Goal: Contribute content: Add original content to the website for others to see

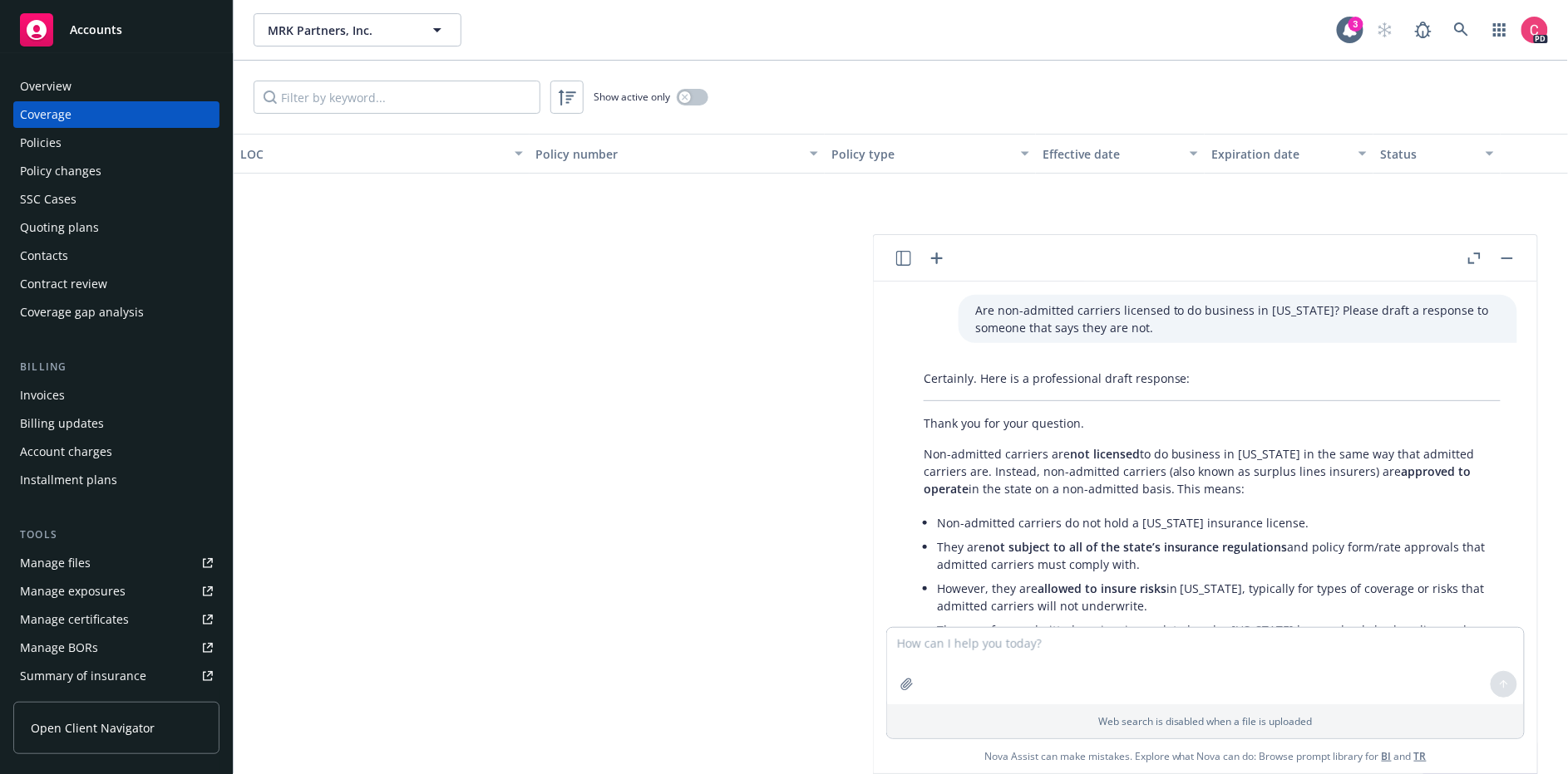
scroll to position [3586, 0]
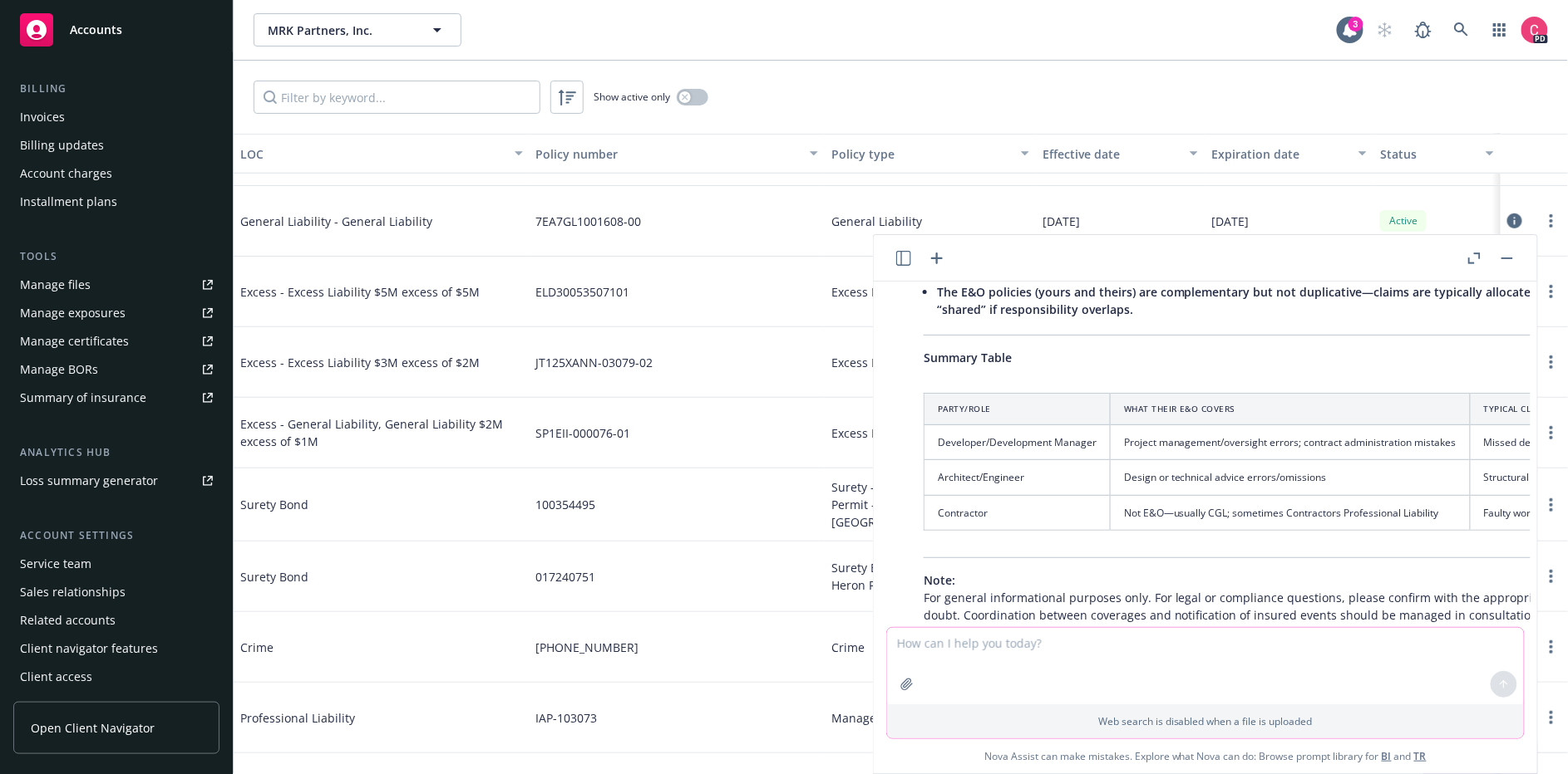
click at [1139, 670] on textarea at bounding box center [1205, 665] width 637 height 76
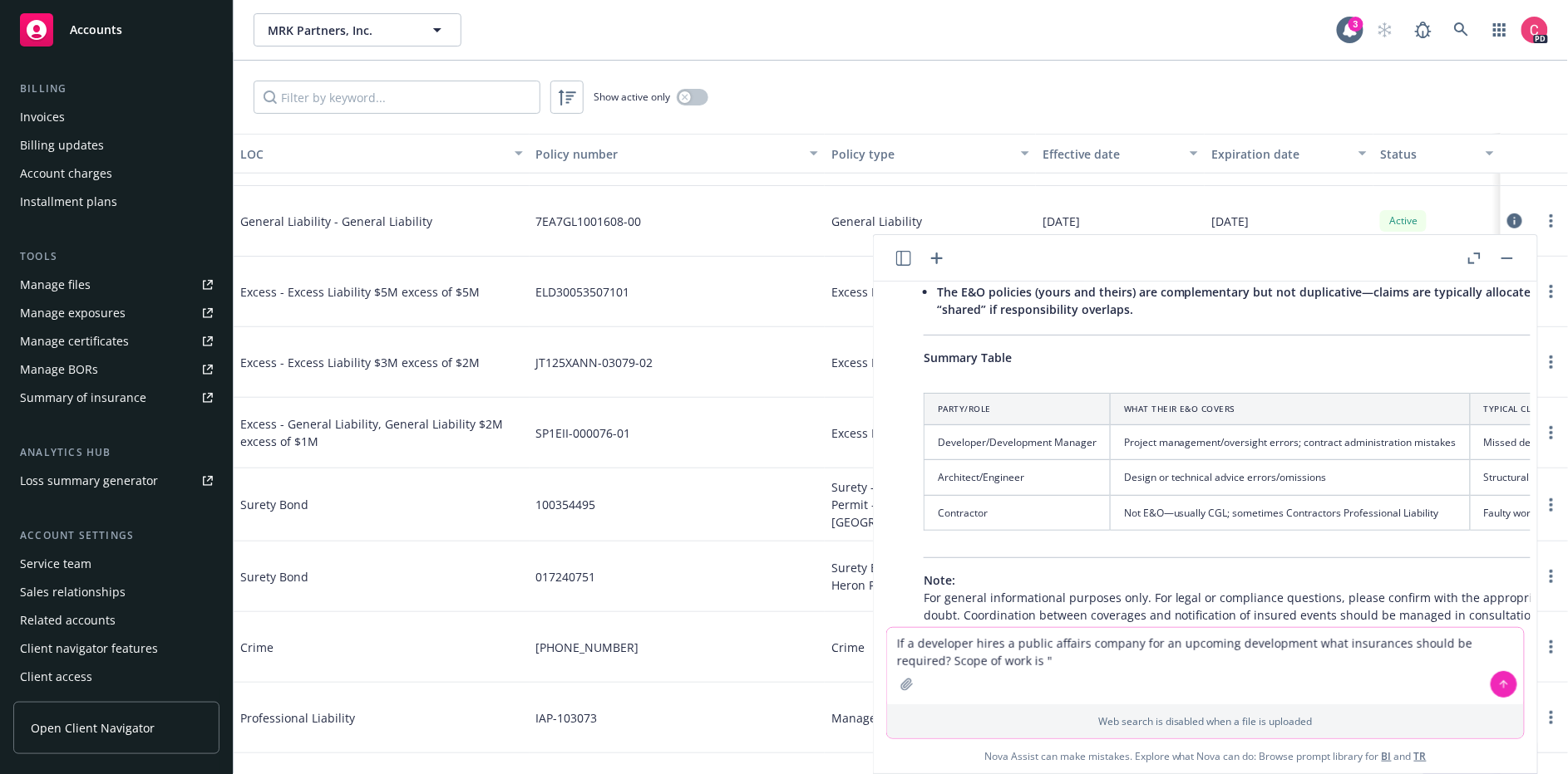
paste textarea "Initial 90 engagement billed on time and materials basis. Initial scope will in…"
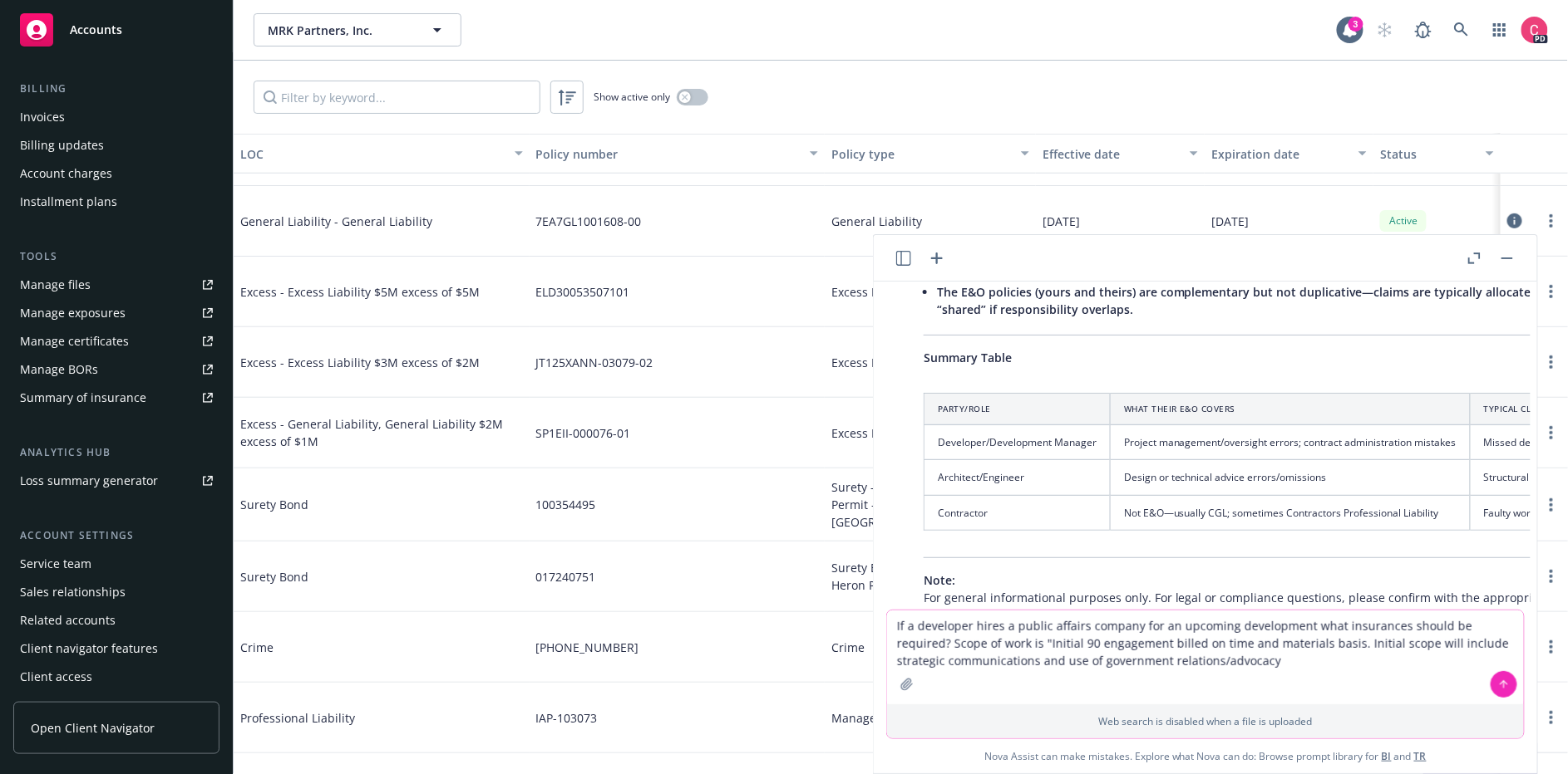
type textarea "If a developer hires a public affairs company for an upcoming development what …"
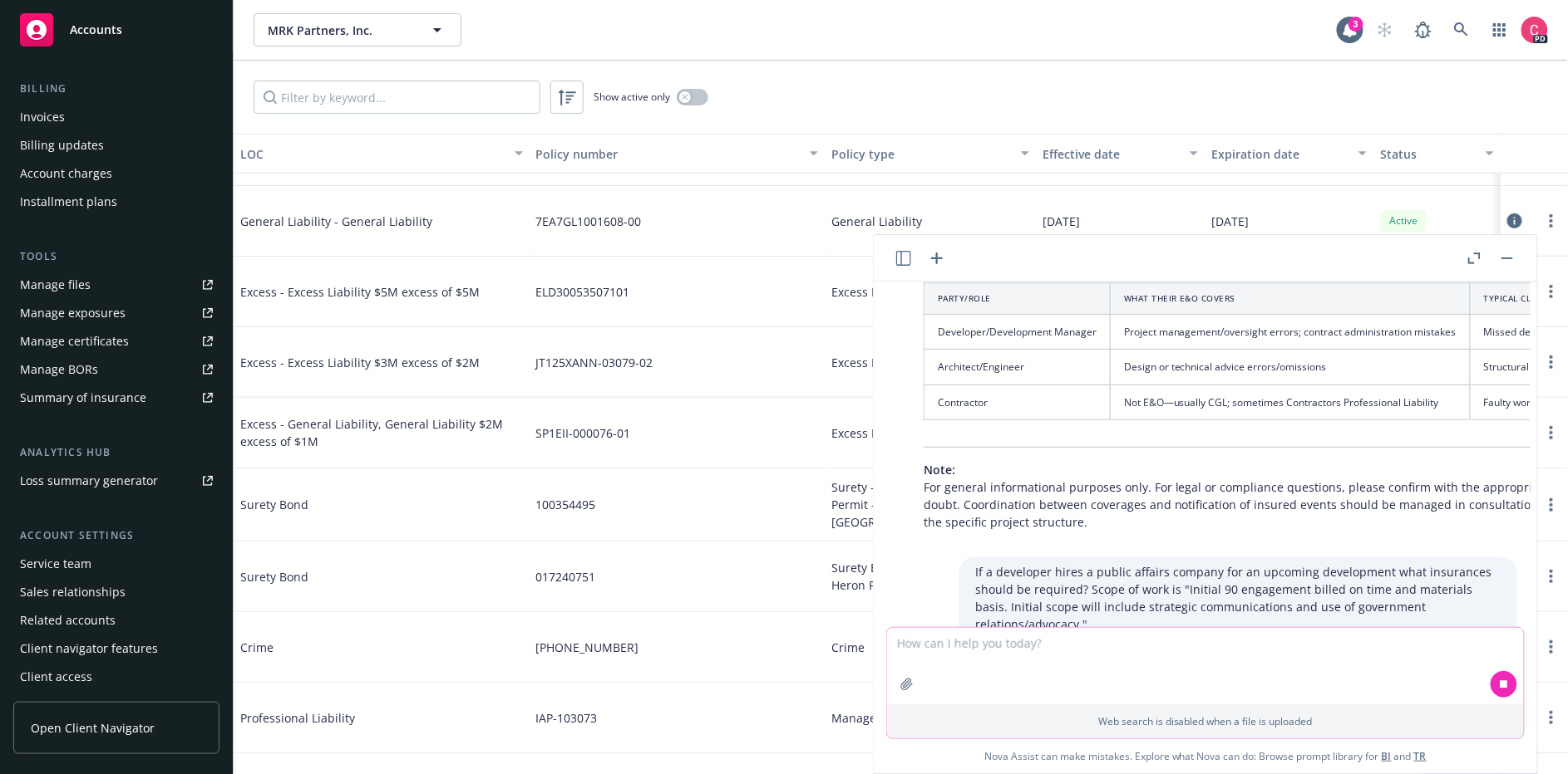
scroll to position [3698, 0]
click at [1315, 214] on div "[DATE]" at bounding box center [1288, 221] width 168 height 71
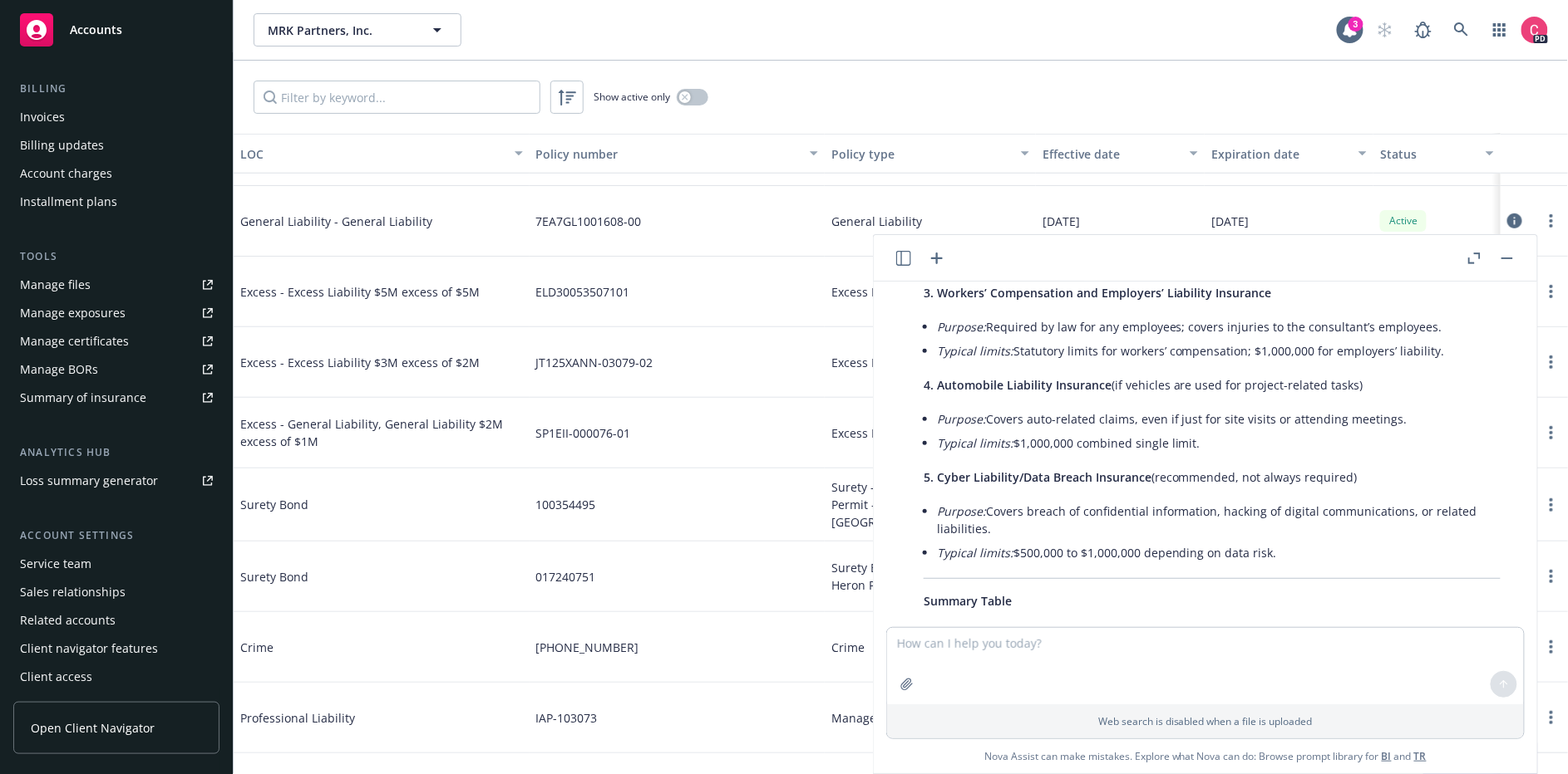
scroll to position [6042, 0]
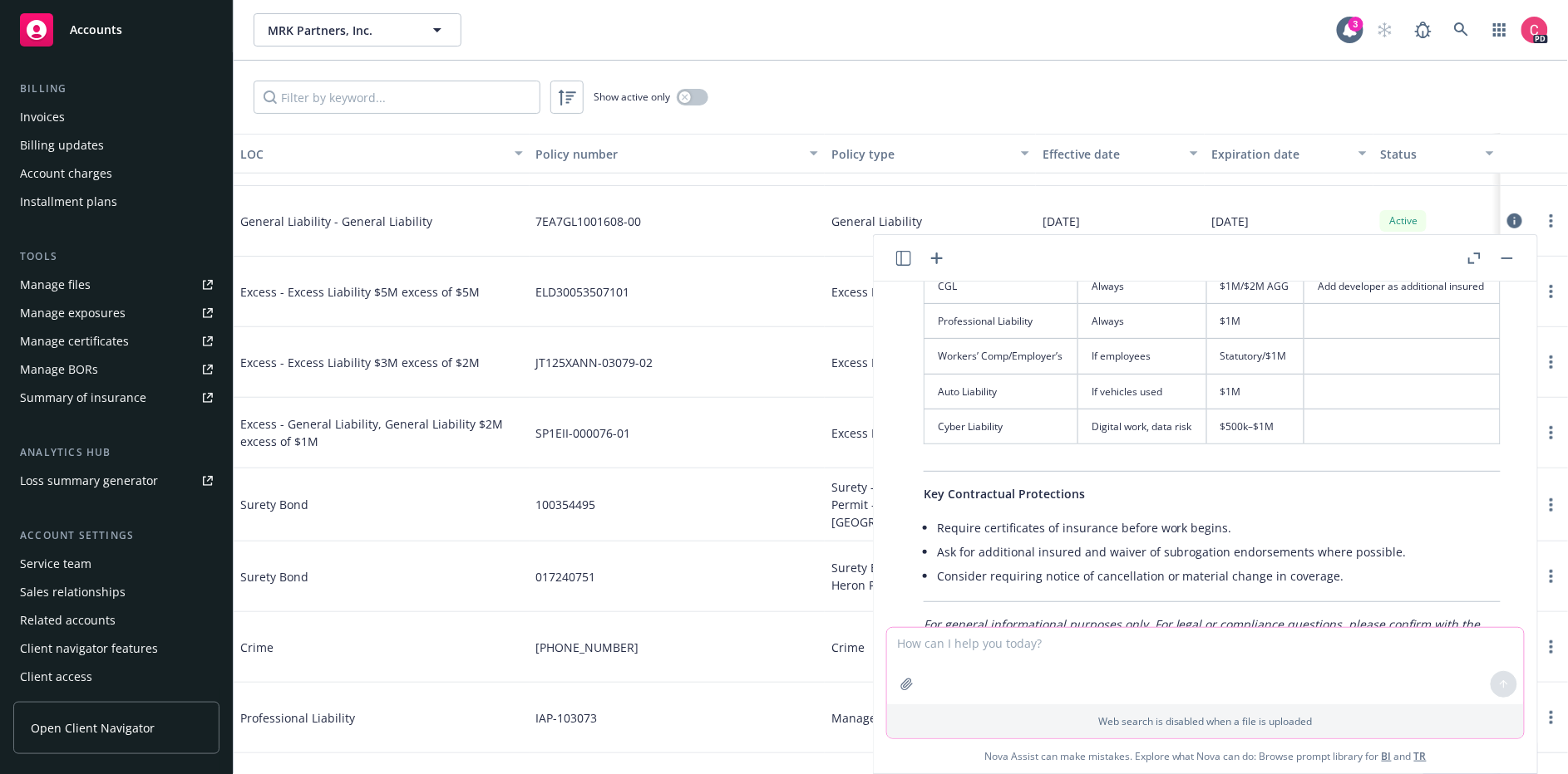
click at [1140, 658] on textarea at bounding box center [1205, 665] width 637 height 76
type textarea "s"
type textarea "any media liability?"
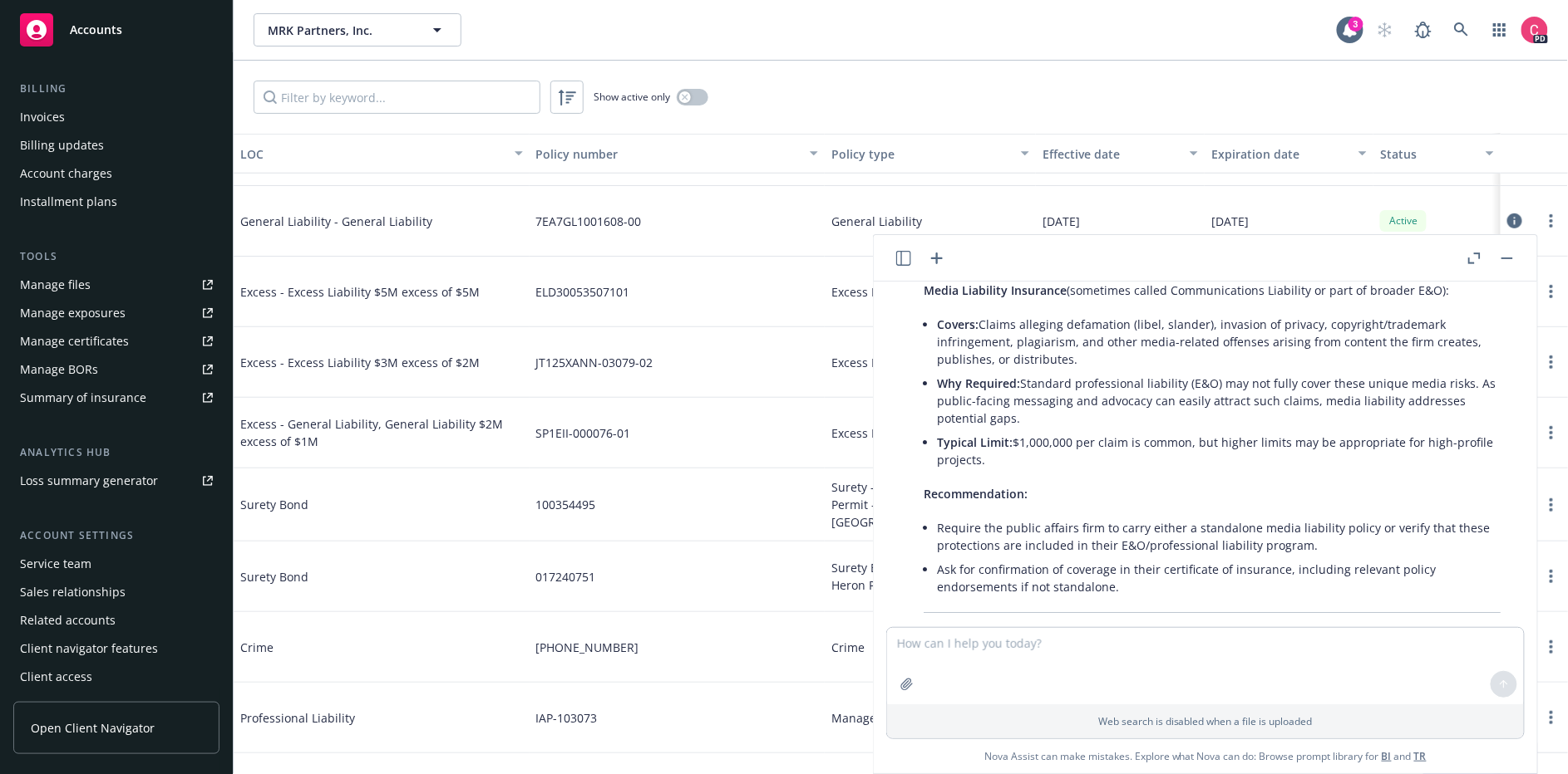
scroll to position [6680, 0]
